Goal: Transaction & Acquisition: Obtain resource

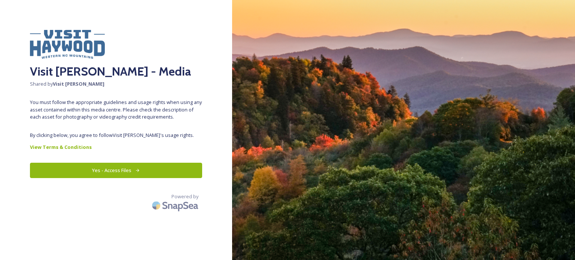
click at [121, 174] on button "Yes - Access Files" at bounding box center [116, 170] width 172 height 15
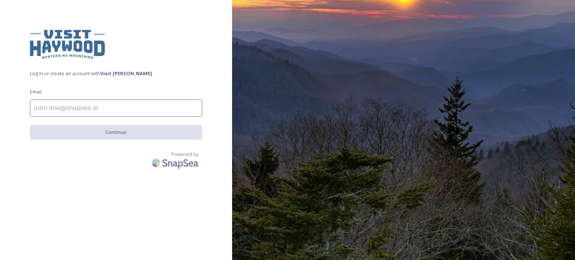
click at [60, 113] on input at bounding box center [116, 108] width 172 height 17
type input "[EMAIL_ADDRESS][DOMAIN_NAME]"
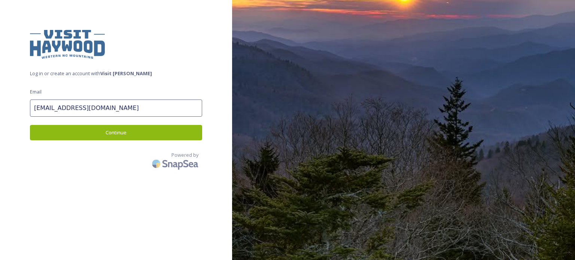
click at [100, 133] on button "Continue" at bounding box center [116, 132] width 172 height 15
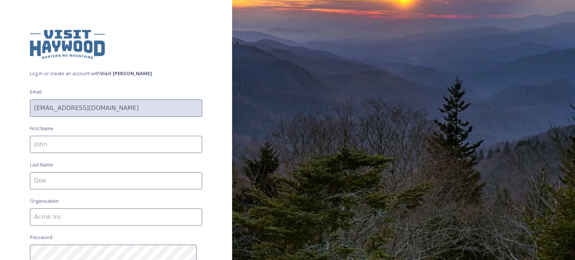
click at [82, 142] on input at bounding box center [116, 144] width 172 height 17
type input "[PERSON_NAME]"
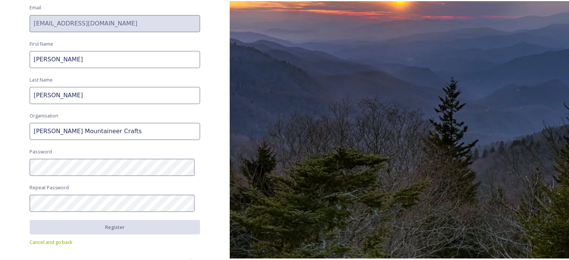
scroll to position [86, 0]
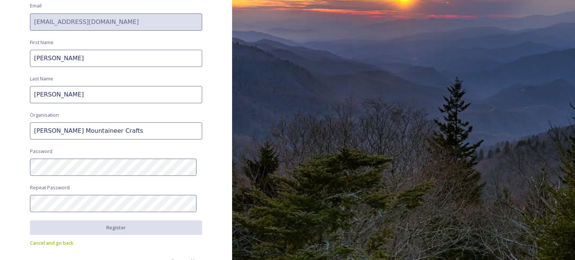
type input "[PERSON_NAME] Mountaineer Crafts"
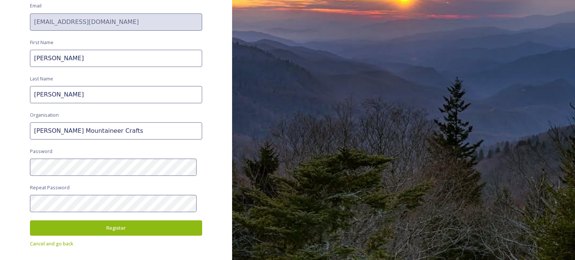
click at [93, 226] on button "Register" at bounding box center [116, 227] width 172 height 15
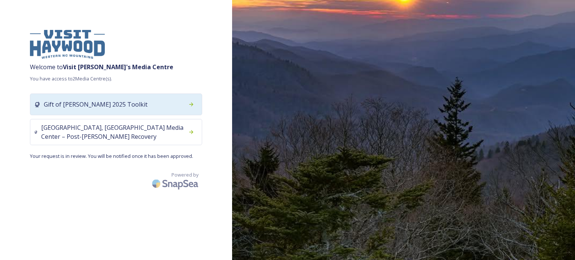
click at [79, 108] on span "Gift of [PERSON_NAME] 2025 Toolkit" at bounding box center [96, 104] width 104 height 9
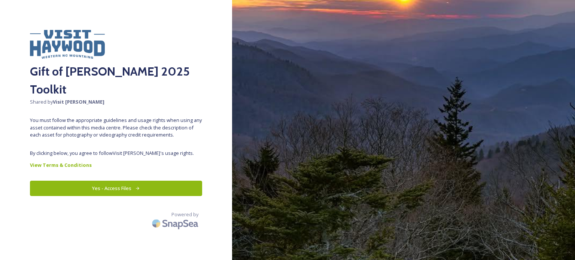
click at [103, 181] on button "Yes - Access Files" at bounding box center [116, 188] width 172 height 15
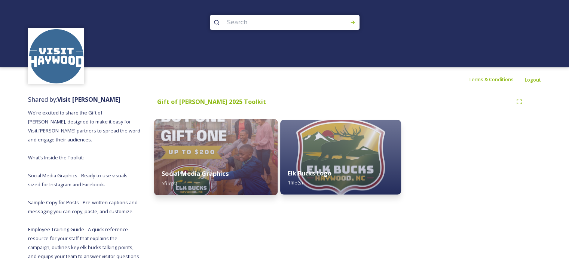
click at [172, 148] on img at bounding box center [216, 157] width 124 height 76
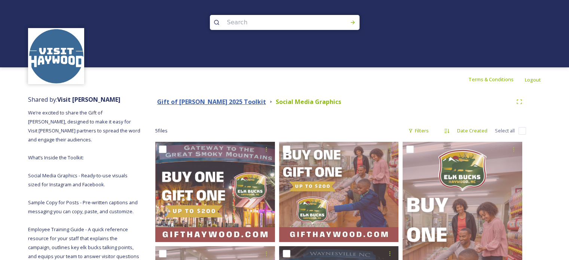
click at [218, 103] on strong "Gift of [PERSON_NAME] 2025 Toolkit" at bounding box center [211, 102] width 109 height 8
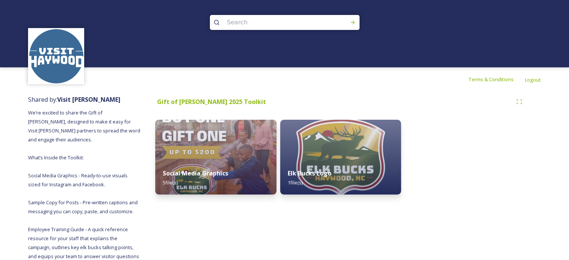
click at [85, 99] on strong "Visit [PERSON_NAME]" at bounding box center [88, 99] width 63 height 8
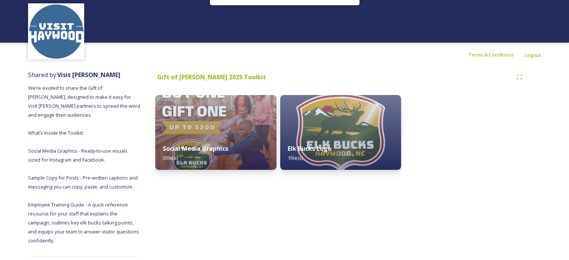
click at [44, 33] on img at bounding box center [56, 31] width 54 height 54
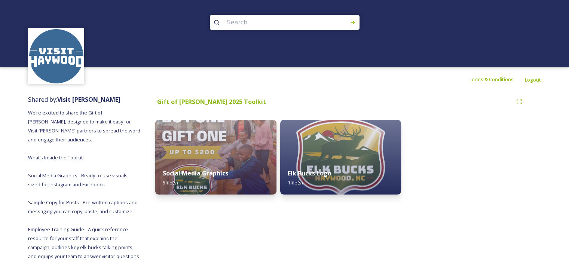
click at [230, 21] on input at bounding box center [274, 22] width 103 height 16
type input "logo"
click at [355, 20] on icon at bounding box center [353, 22] width 6 height 6
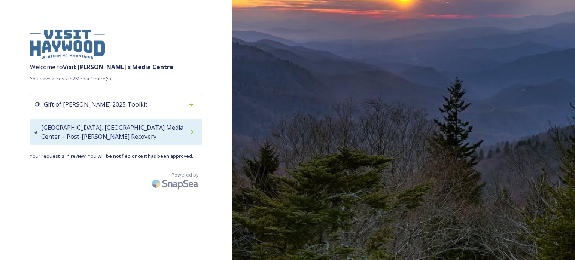
click at [74, 137] on span "[GEOGRAPHIC_DATA], [GEOGRAPHIC_DATA] Media Center – Post-[PERSON_NAME] Recovery" at bounding box center [112, 132] width 143 height 18
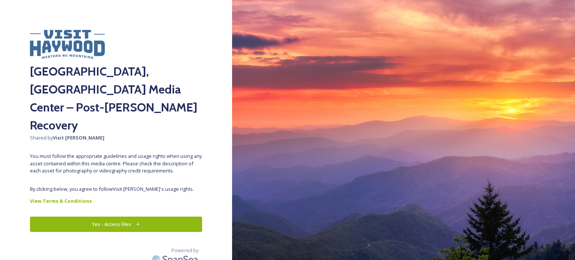
click at [126, 217] on button "Yes - Access Files" at bounding box center [116, 224] width 172 height 15
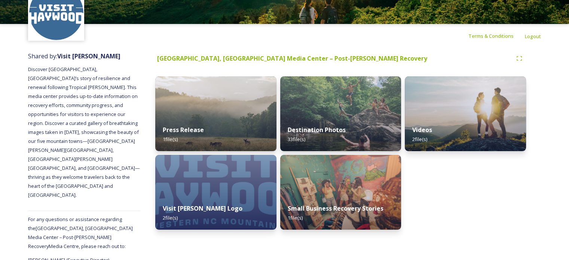
scroll to position [48, 0]
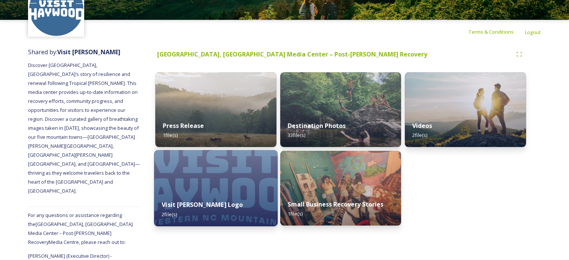
click at [201, 177] on img at bounding box center [216, 188] width 124 height 76
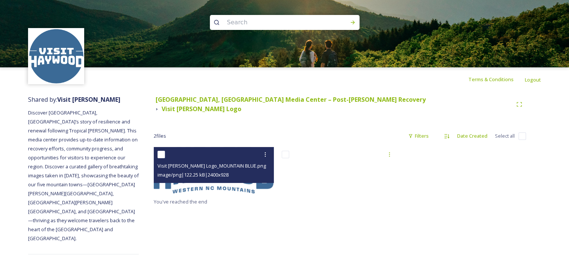
click at [229, 171] on span "image/png | 122.25 kB | 2400 x 928" at bounding box center [193, 174] width 71 height 7
click at [220, 162] on span "Visit [PERSON_NAME] Logo_MOUNTAIN BLUE.png" at bounding box center [212, 165] width 109 height 7
click at [161, 151] on input "checkbox" at bounding box center [161, 154] width 7 height 7
checkbox input "true"
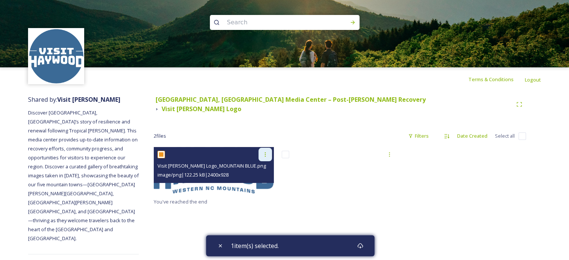
click at [266, 152] on icon at bounding box center [265, 155] width 6 height 6
click at [255, 182] on span "Download" at bounding box center [256, 185] width 23 height 7
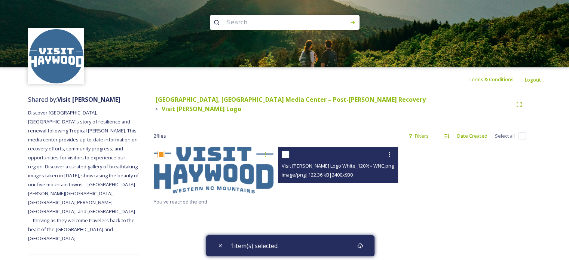
click at [331, 170] on div "image/png | 122.36 kB | 2400 x 930" at bounding box center [339, 174] width 115 height 9
click at [389, 152] on icon at bounding box center [390, 155] width 6 height 6
click at [384, 182] on span "Download" at bounding box center [380, 185] width 23 height 7
